Goal: Task Accomplishment & Management: Complete application form

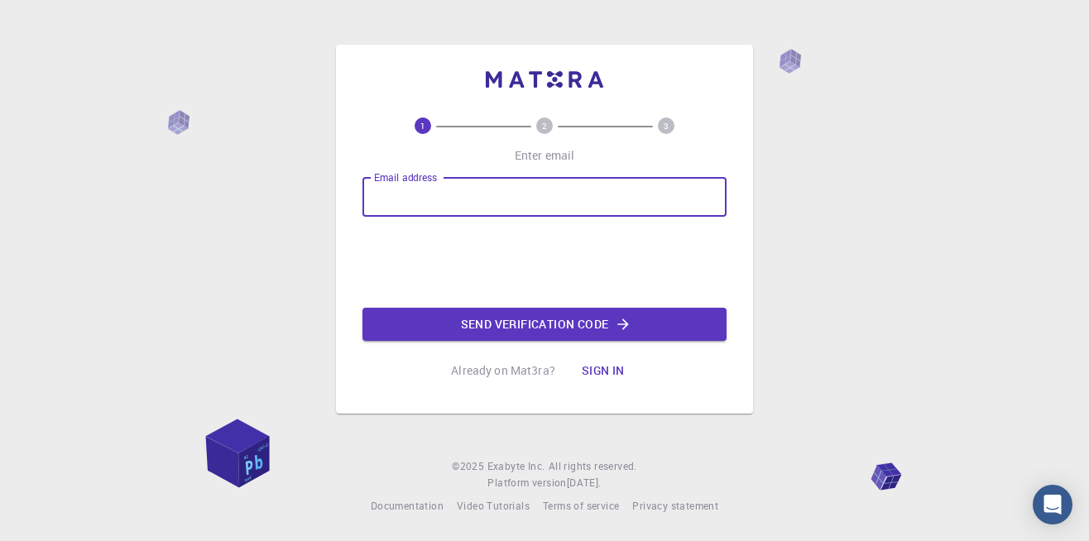
type input "[EMAIL_ADDRESS][DOMAIN_NAME]"
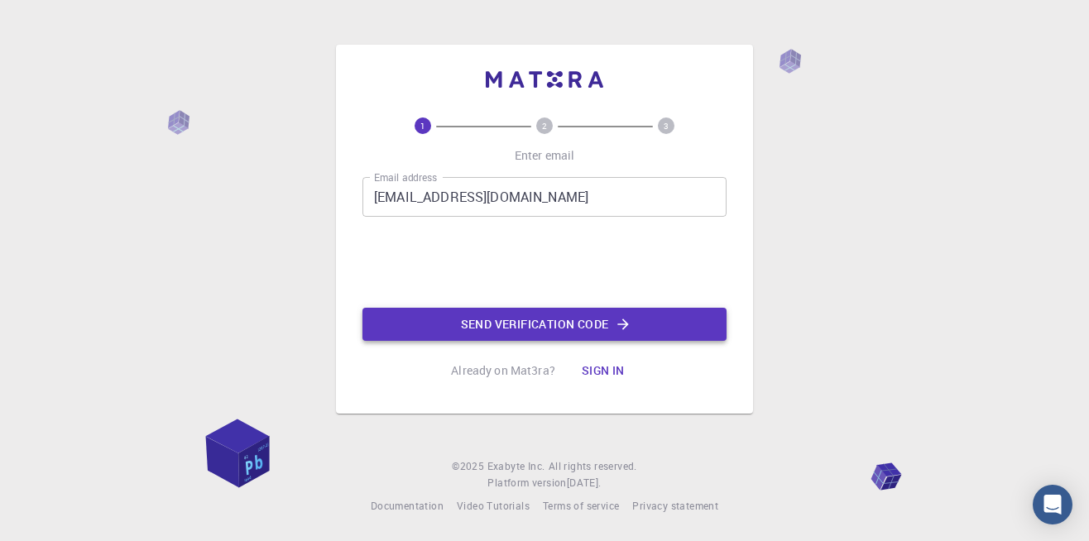
click at [521, 329] on button "Send verification code" at bounding box center [545, 324] width 364 height 33
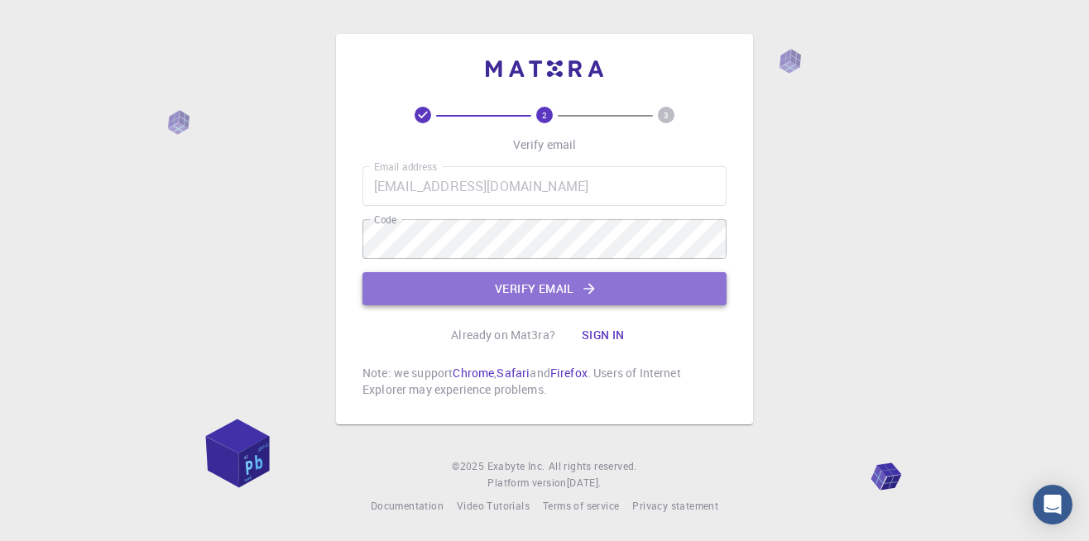
click at [531, 296] on button "Verify email" at bounding box center [545, 288] width 364 height 33
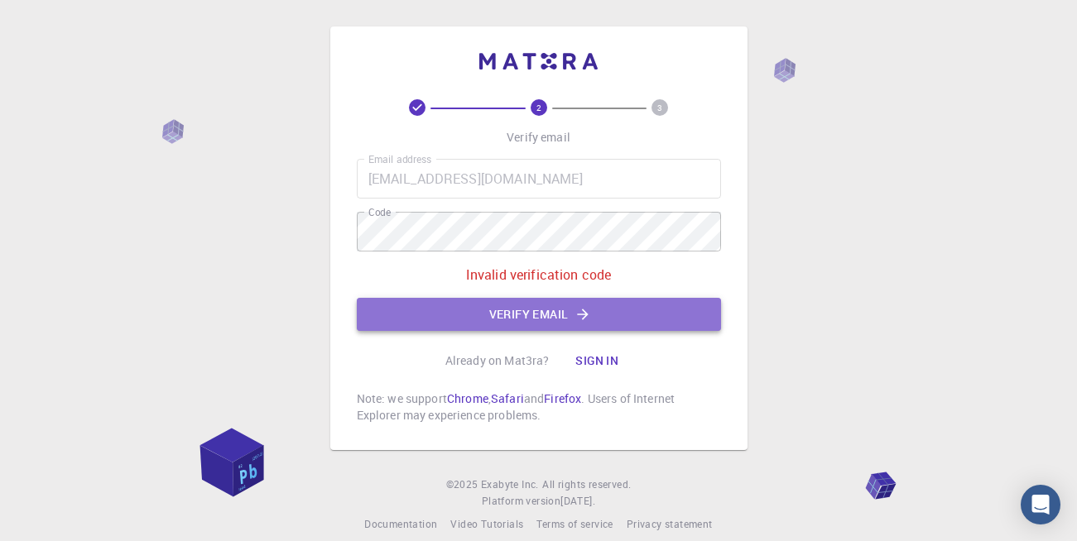
click at [521, 308] on button "Verify email" at bounding box center [539, 314] width 364 height 33
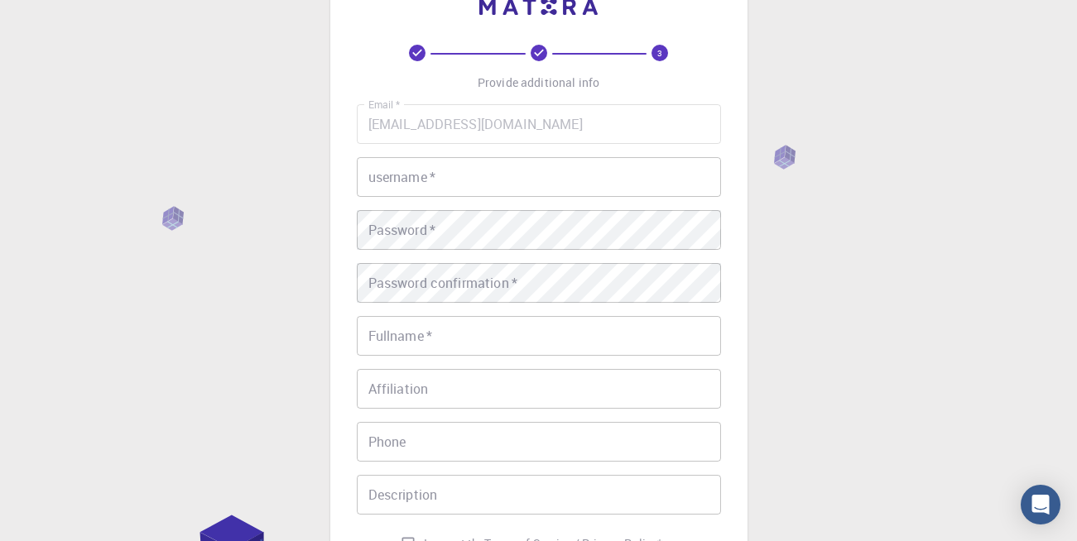
scroll to position [83, 0]
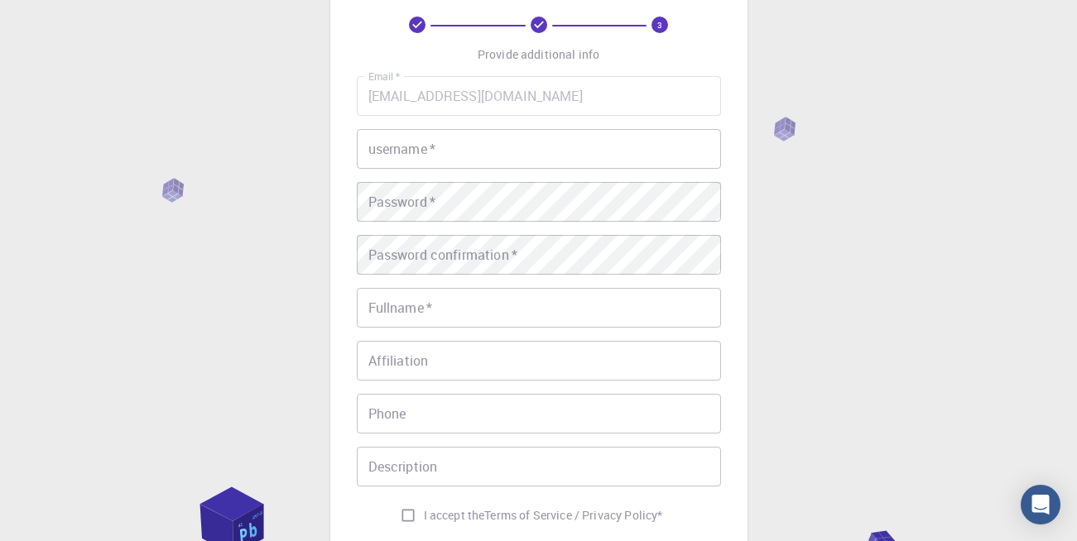
click at [509, 157] on input "username   *" at bounding box center [539, 149] width 364 height 40
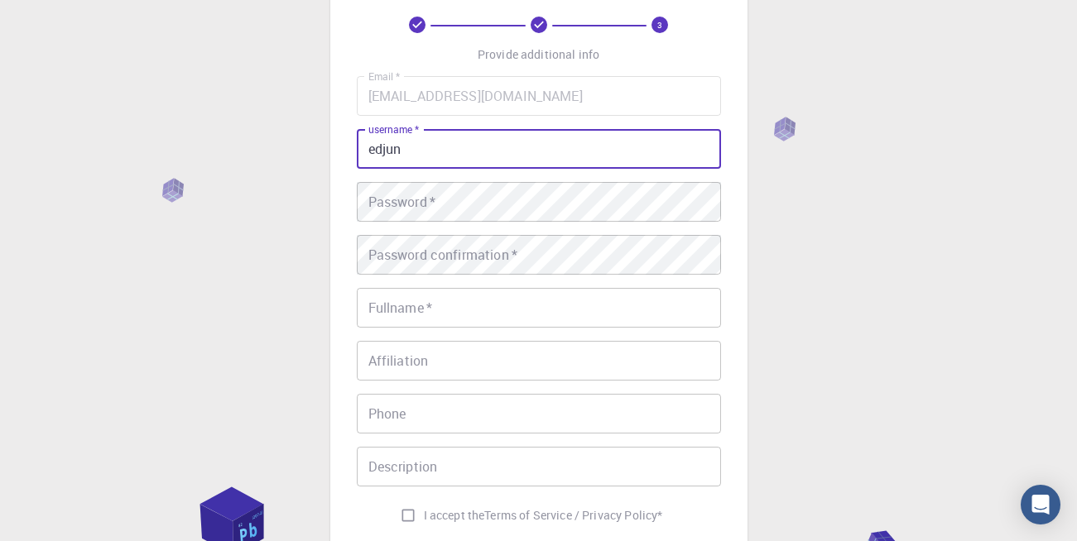
type input "edjun"
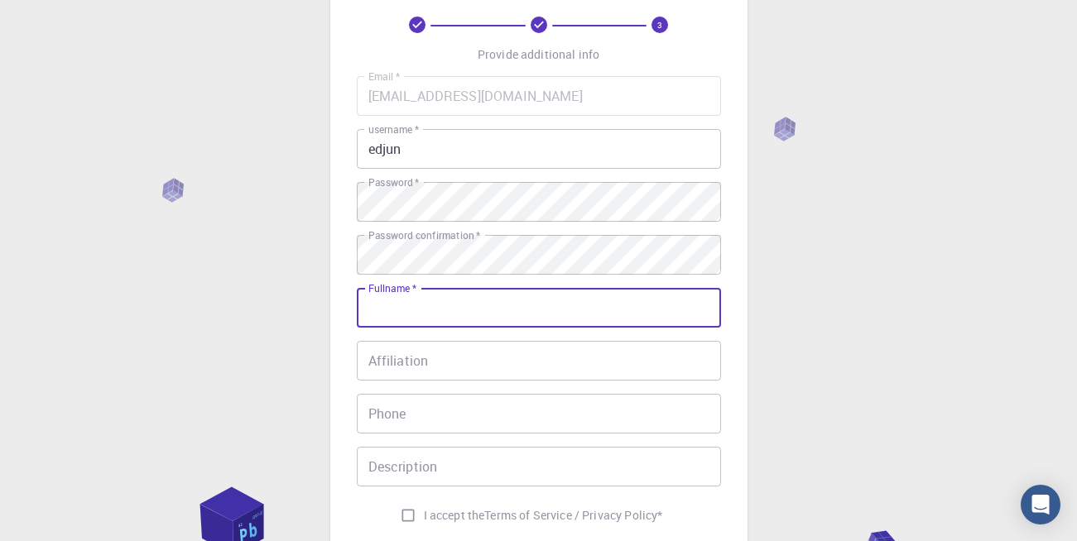
click at [421, 318] on input "Fullname   *" at bounding box center [539, 308] width 364 height 40
type input "[PERSON_NAME]"
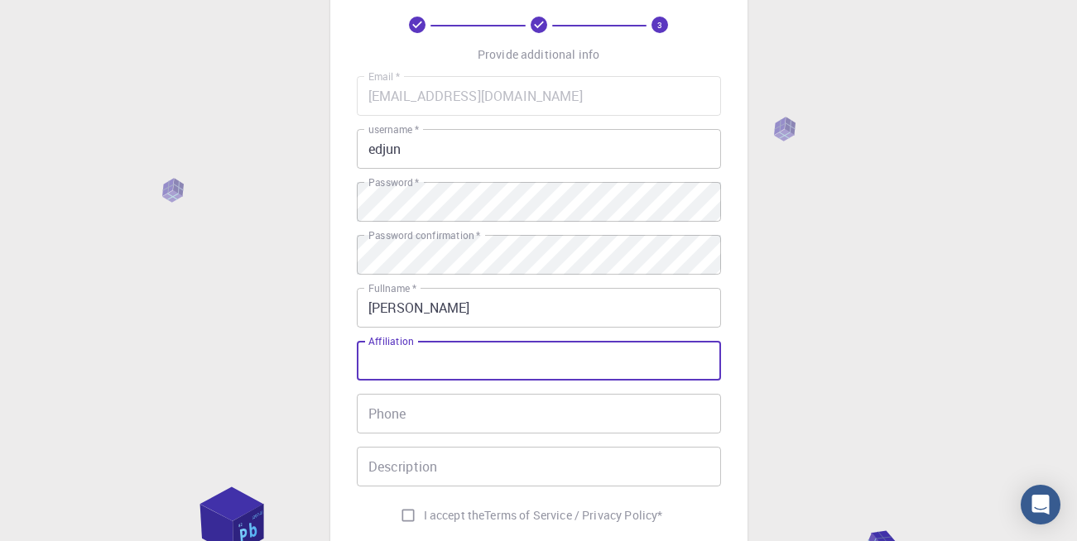
click at [444, 361] on input "Affiliation" at bounding box center [539, 361] width 364 height 40
click at [454, 416] on input "Phone" at bounding box center [539, 414] width 364 height 40
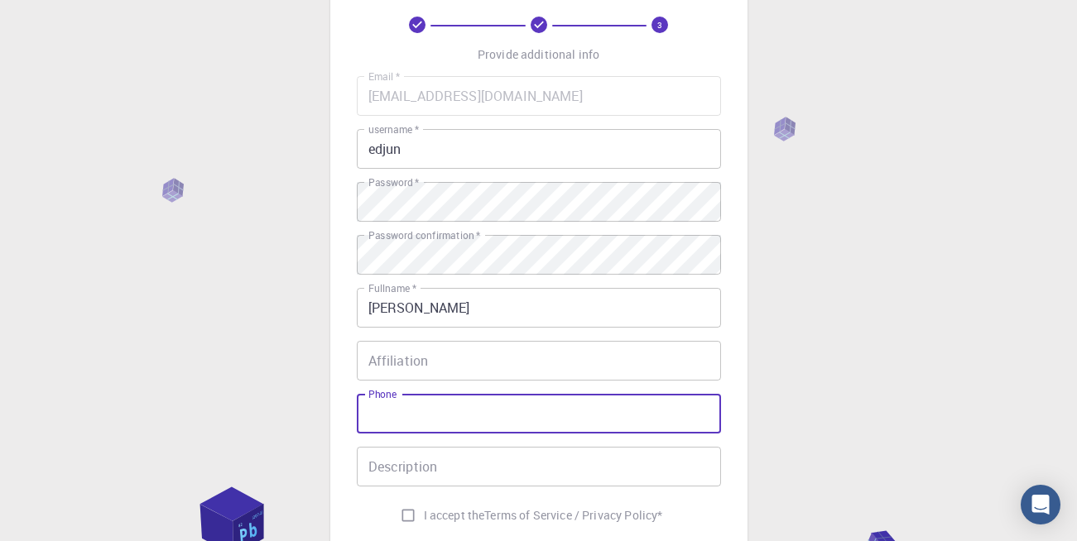
type input "9"
type input "09625570286"
click at [446, 466] on input "Description" at bounding box center [539, 467] width 364 height 40
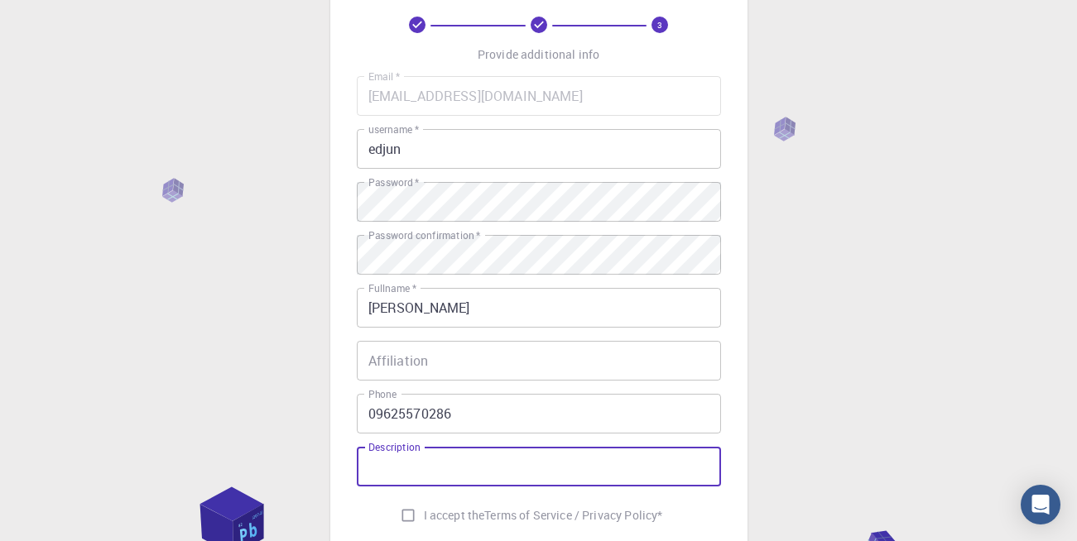
type input "b"
type input "n/a"
click at [410, 497] on div "Email   * [EMAIL_ADDRESS][DOMAIN_NAME] Email   * username   * edjun username   …" at bounding box center [539, 303] width 364 height 455
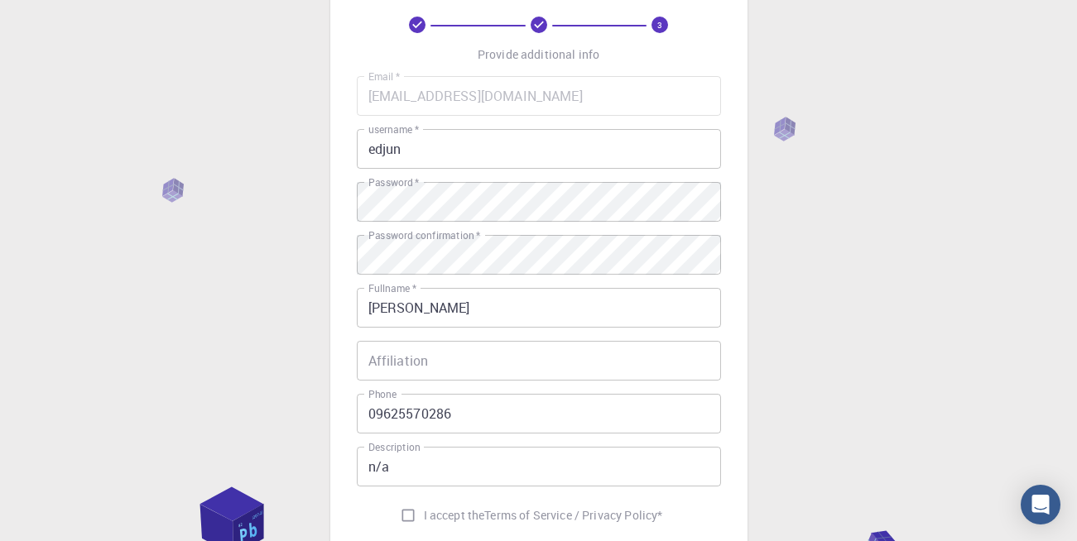
click at [401, 517] on input "I accept the Terms of Service / Privacy Policy *" at bounding box center [407, 515] width 31 height 31
checkbox input "true"
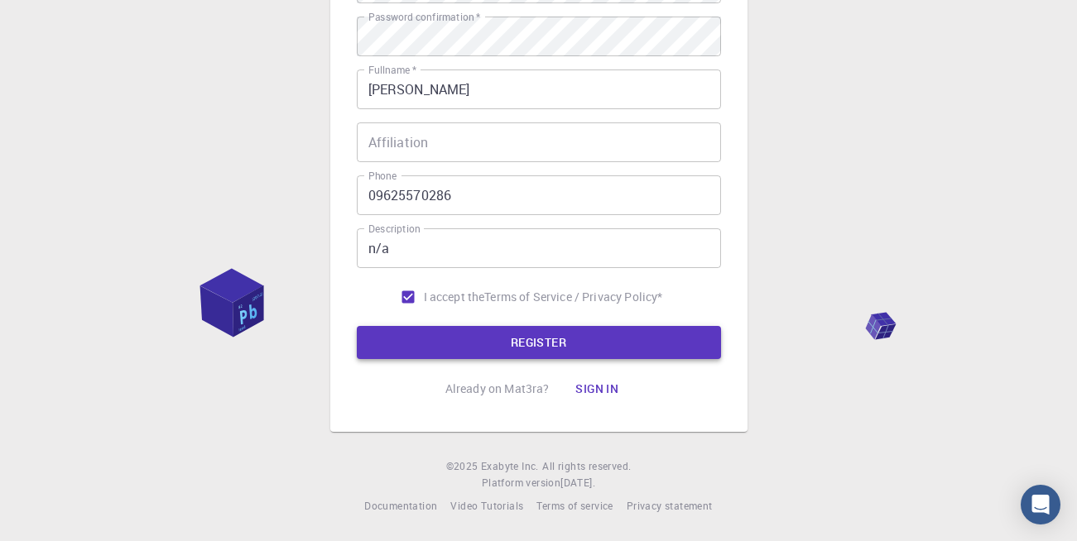
click at [492, 345] on button "REGISTER" at bounding box center [539, 342] width 364 height 33
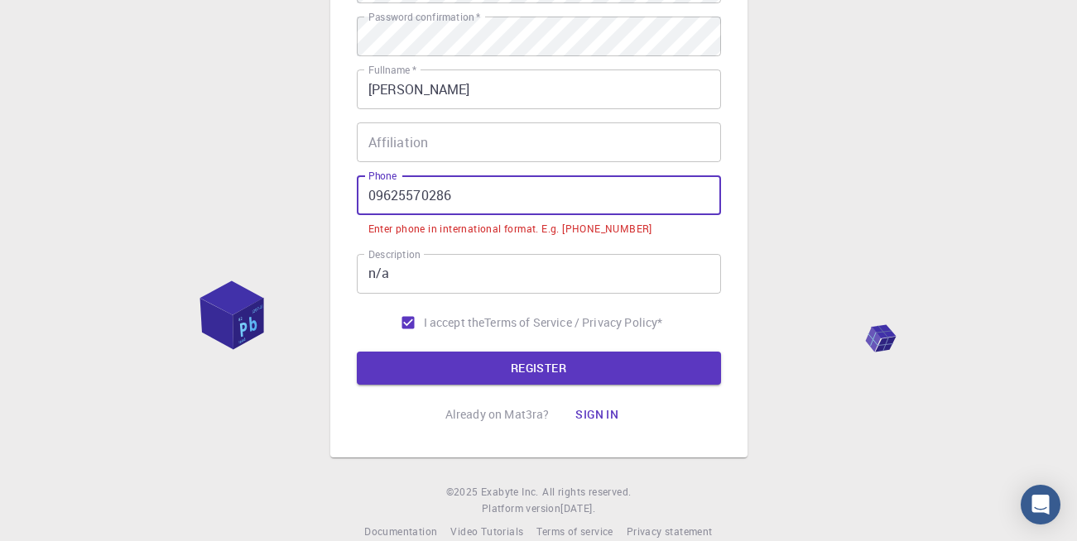
click at [378, 195] on input "09625570286" at bounding box center [539, 195] width 364 height 40
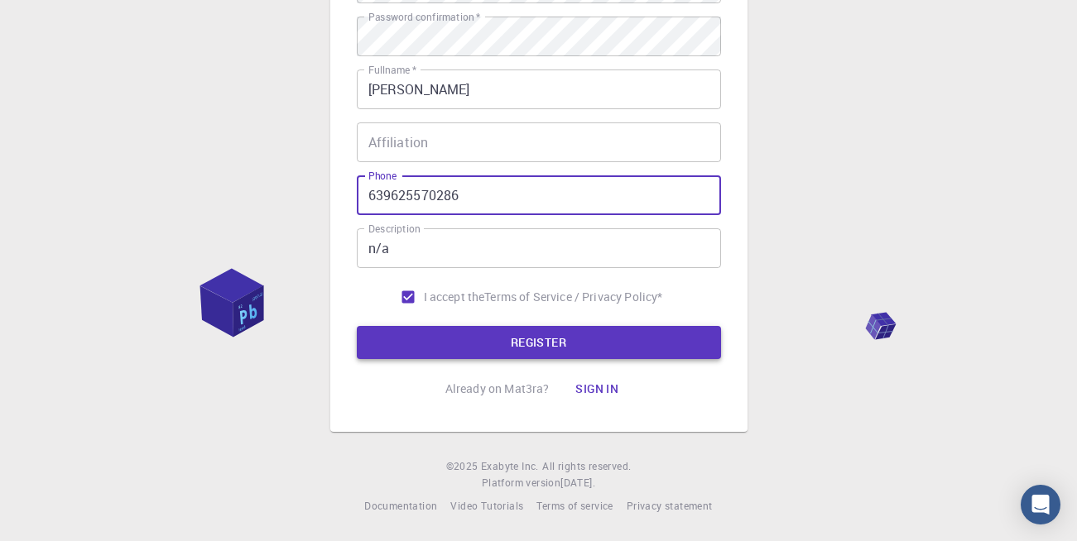
type input "639625570286"
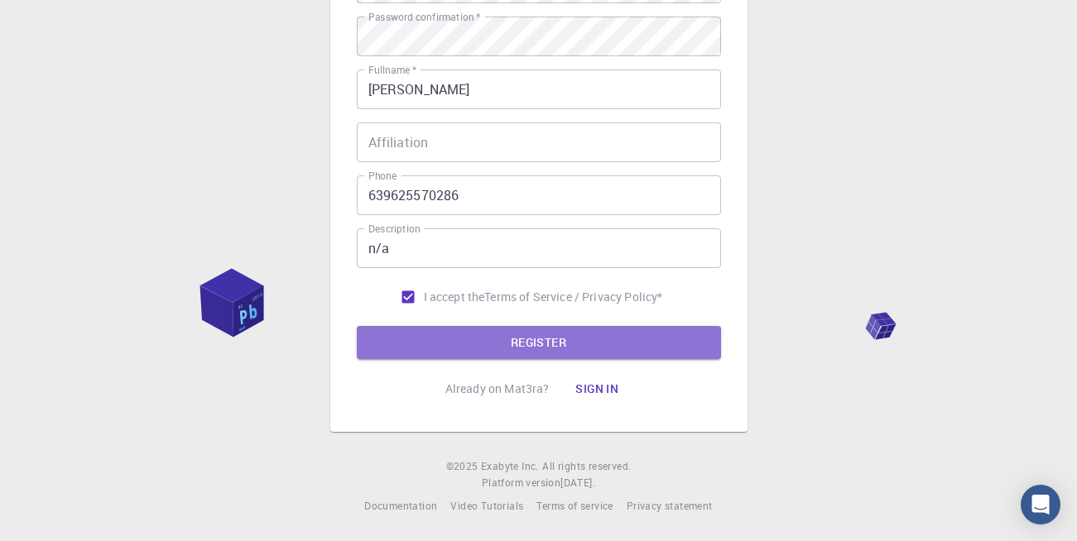
click at [529, 338] on button "REGISTER" at bounding box center [539, 342] width 364 height 33
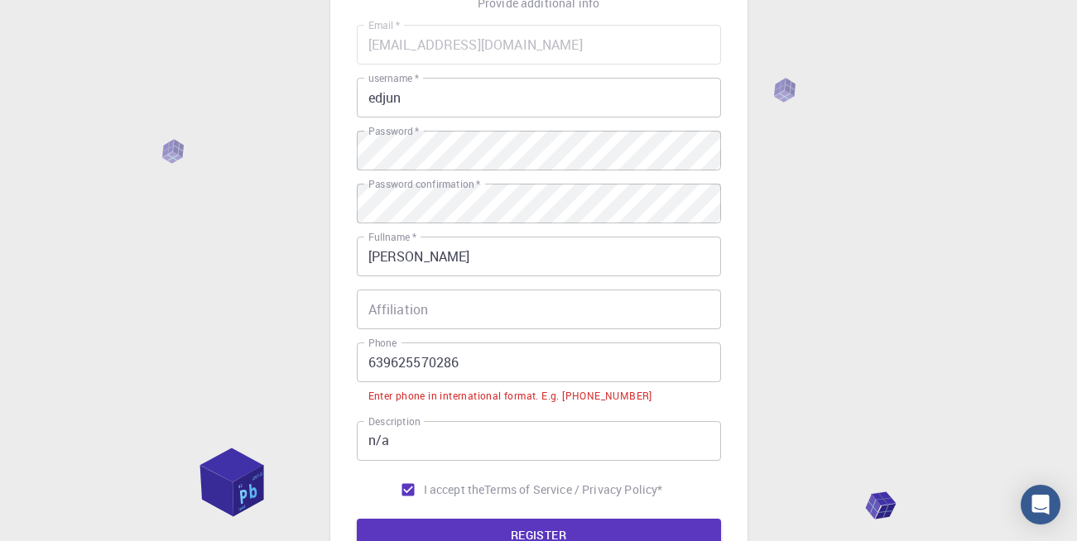
scroll to position [0, 0]
